Goal: Task Accomplishment & Management: Manage account settings

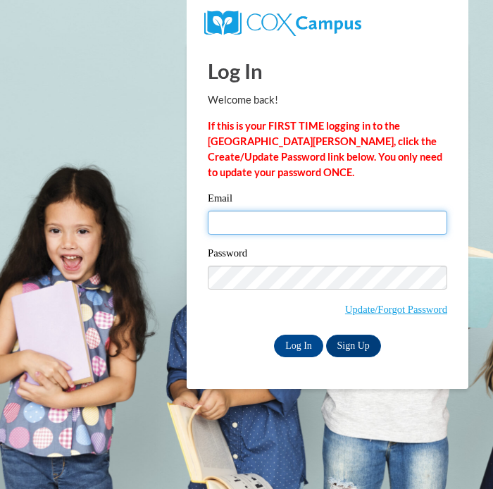
click at [210, 233] on input "Email" at bounding box center [328, 223] width 240 height 24
type input "kay.scott0606@yahoo.com"
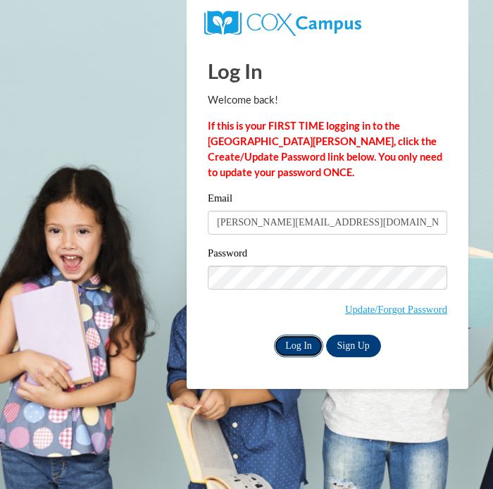
click at [302, 338] on input "Log In" at bounding box center [298, 346] width 49 height 23
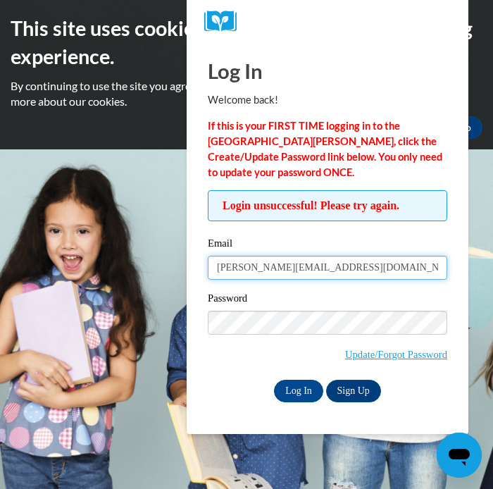
click at [347, 265] on input "kay.scott0606@yahoo.com" at bounding box center [328, 268] width 240 height 24
click at [347, 265] on input "[PERSON_NAME][EMAIL_ADDRESS][DOMAIN_NAME]" at bounding box center [328, 268] width 240 height 24
click at [347, 265] on input "kay.scott0606@yahoo.com" at bounding box center [328, 268] width 240 height 24
type input "kayce@oconeepreschool.com"
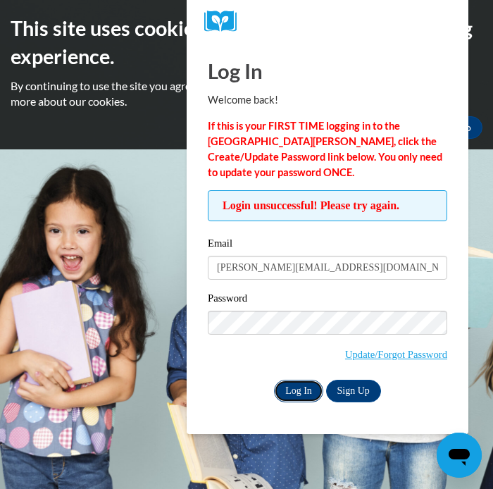
click at [308, 391] on input "Log In" at bounding box center [298, 391] width 49 height 23
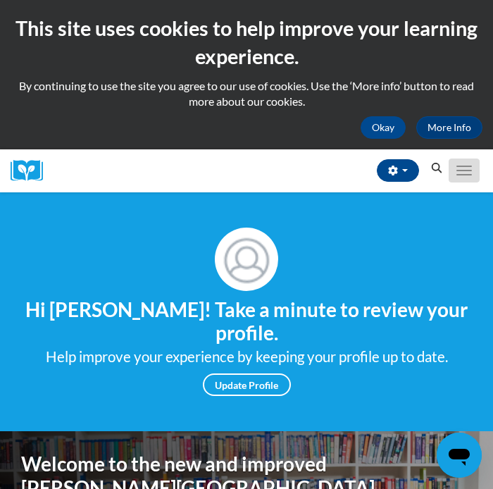
click at [454, 175] on button "Toggle navigation" at bounding box center [464, 171] width 31 height 24
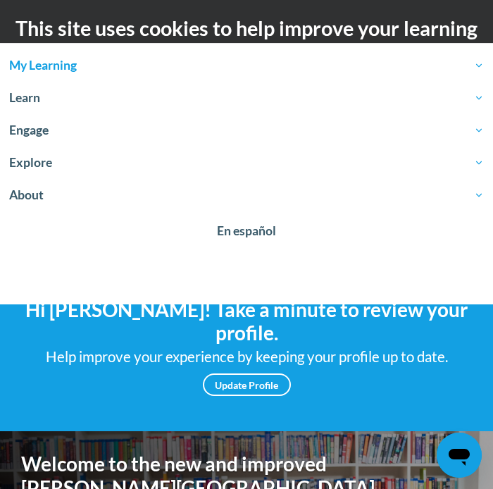
click at [64, 72] on span "My Learning" at bounding box center [246, 65] width 475 height 17
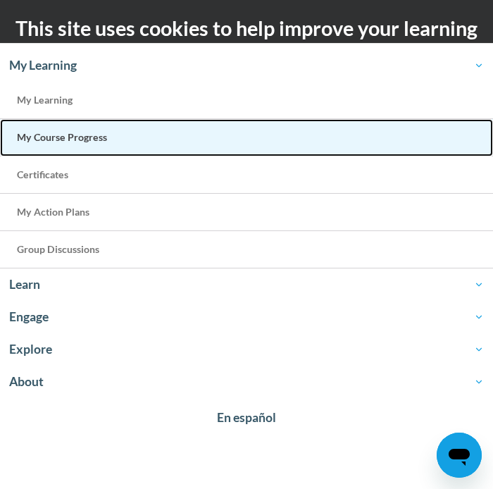
click at [86, 133] on span "My Course Progress" at bounding box center [62, 137] width 90 height 12
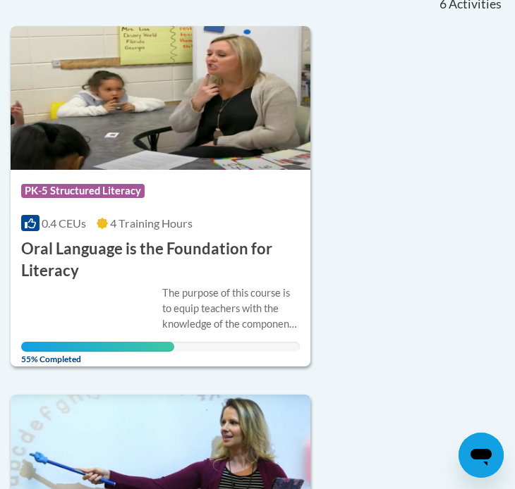
scroll to position [352, 0]
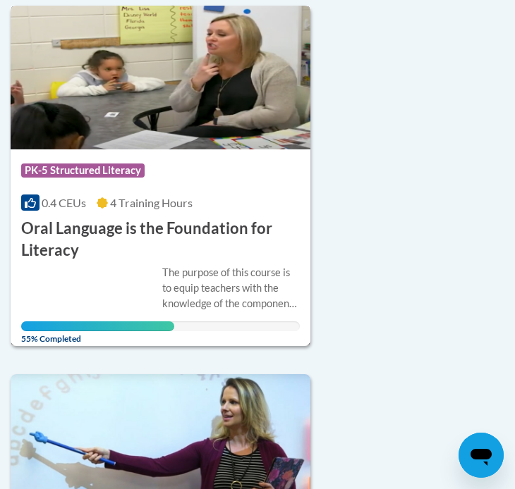
click at [198, 215] on div "Course Category: PK-5 Structured Literacy 0.4 CEUs 4 Training Hours COURSE Oral…" at bounding box center [161, 205] width 300 height 112
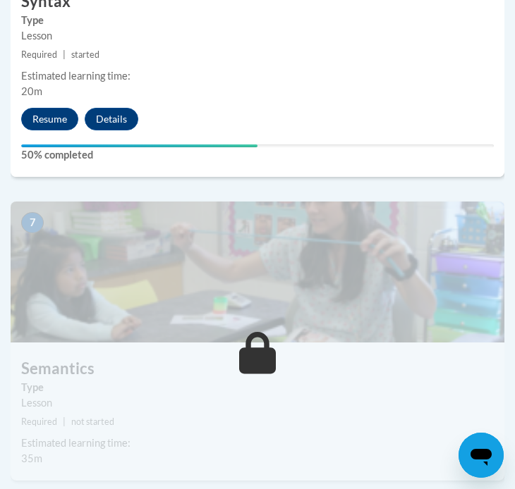
scroll to position [2452, 0]
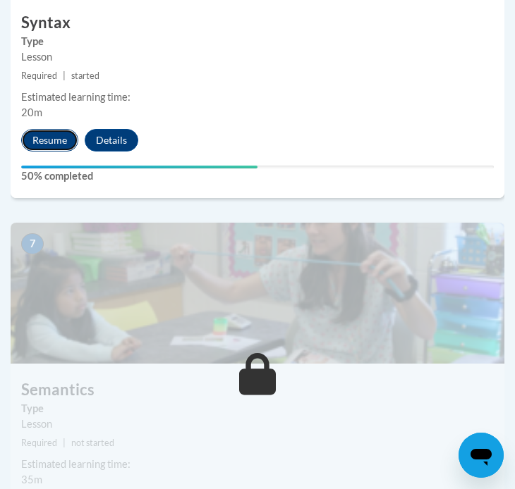
click at [44, 136] on button "Resume" at bounding box center [49, 140] width 57 height 23
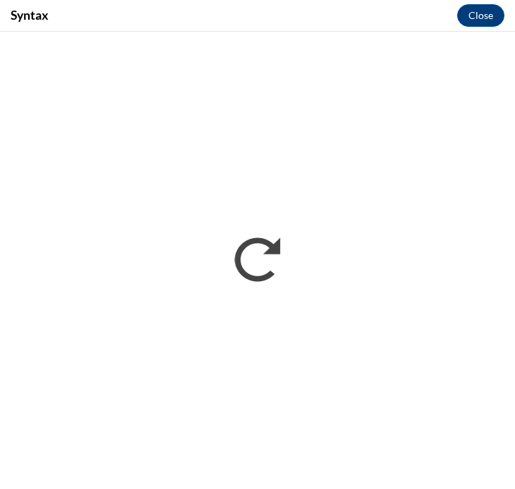
scroll to position [0, 0]
